Goal: Complete application form

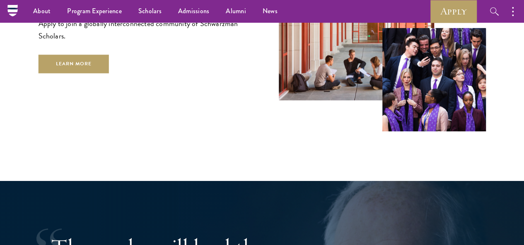
scroll to position [1201, 0]
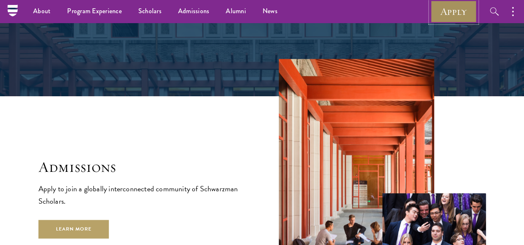
click at [440, 11] on link "Apply" at bounding box center [453, 11] width 46 height 23
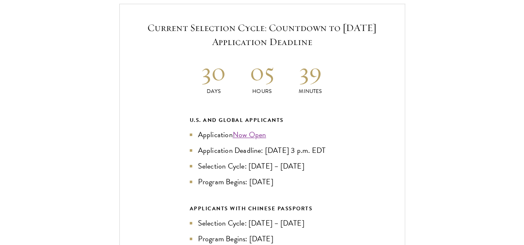
scroll to position [1780, 0]
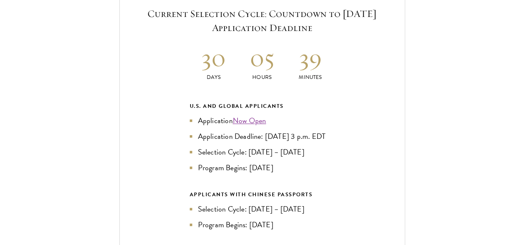
click at [261, 204] on li "Selection Cycle: Jun – Jul 2025" at bounding box center [262, 210] width 145 height 12
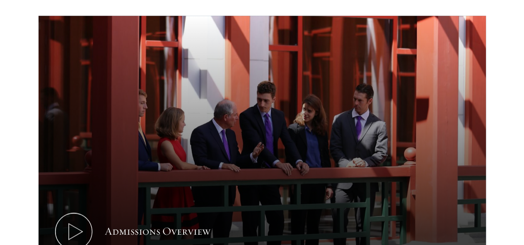
scroll to position [414, 0]
